Goal: Information Seeking & Learning: Learn about a topic

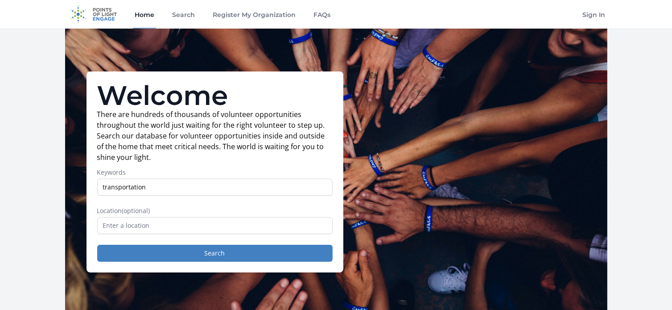
type input "transportation"
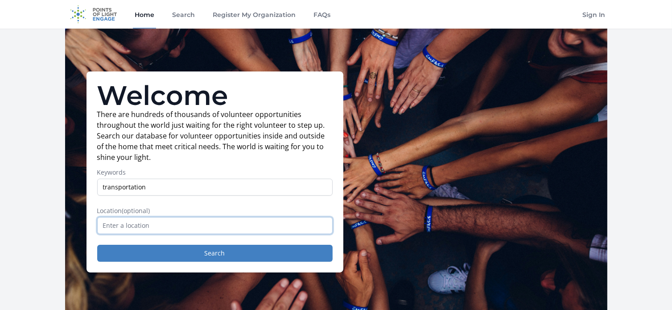
click at [163, 226] on input "text" at bounding box center [214, 225] width 235 height 17
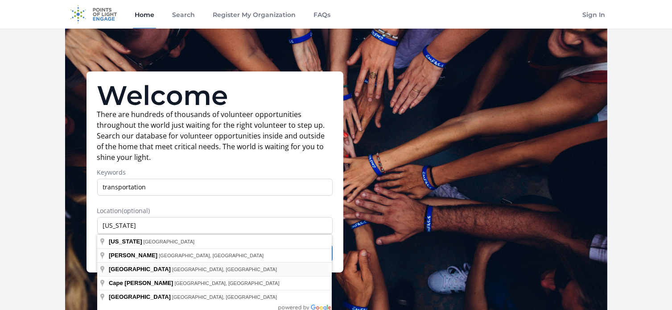
type input "[GEOGRAPHIC_DATA], [GEOGRAPHIC_DATA], [GEOGRAPHIC_DATA]"
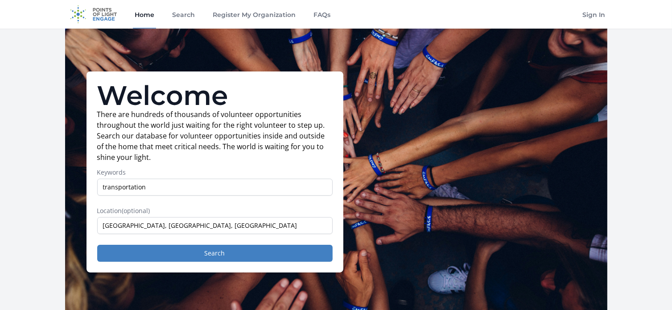
click at [219, 255] on button "Search" at bounding box center [214, 252] width 235 height 17
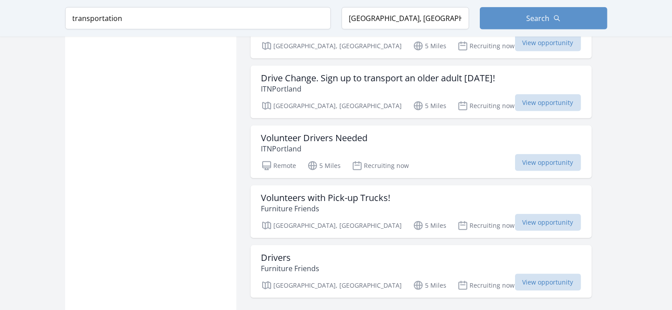
scroll to position [1022, 0]
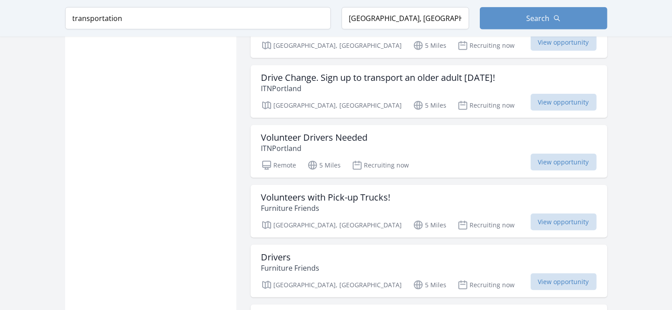
click at [537, 157] on span "View opportunity" at bounding box center [564, 161] width 66 height 17
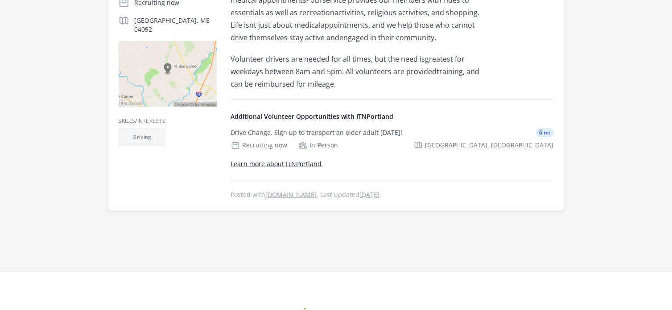
scroll to position [220, 0]
click at [302, 166] on link "Learn more about ITNPortland" at bounding box center [276, 163] width 91 height 8
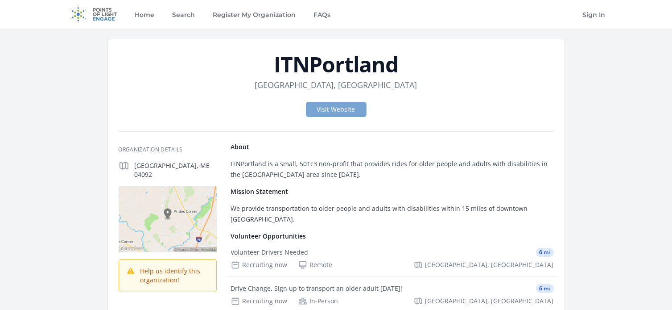
click at [339, 110] on link "Visit Website" at bounding box center [336, 109] width 61 height 15
